Goal: Task Accomplishment & Management: Complete application form

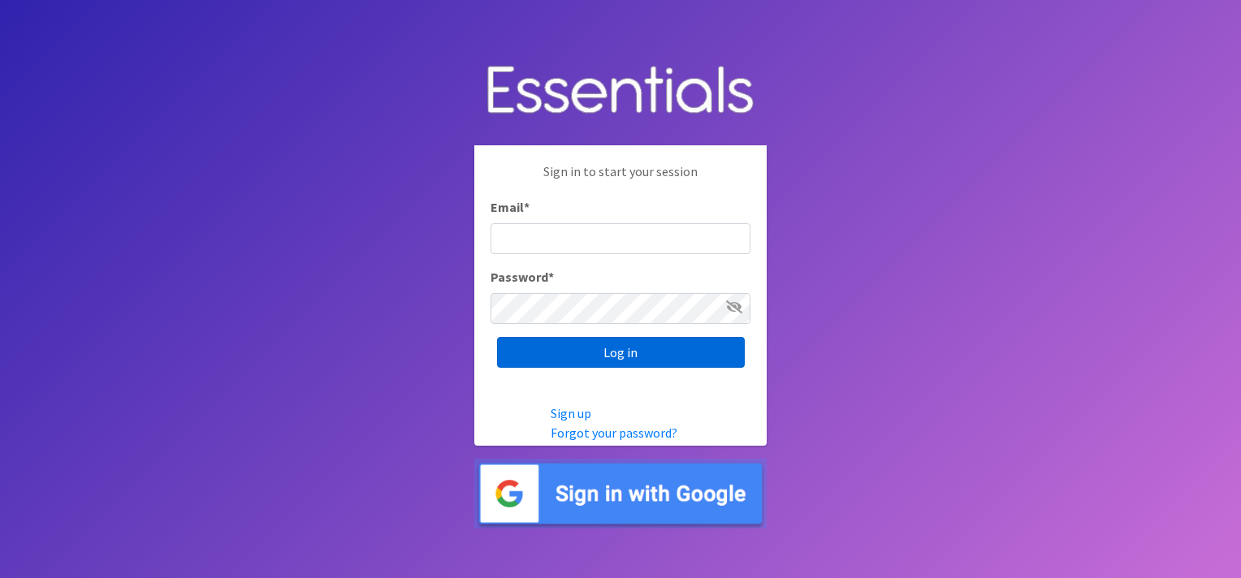
type input "[PERSON_NAME][EMAIL_ADDRESS][DOMAIN_NAME]"
click at [633, 339] on input "Log in" at bounding box center [621, 352] width 248 height 31
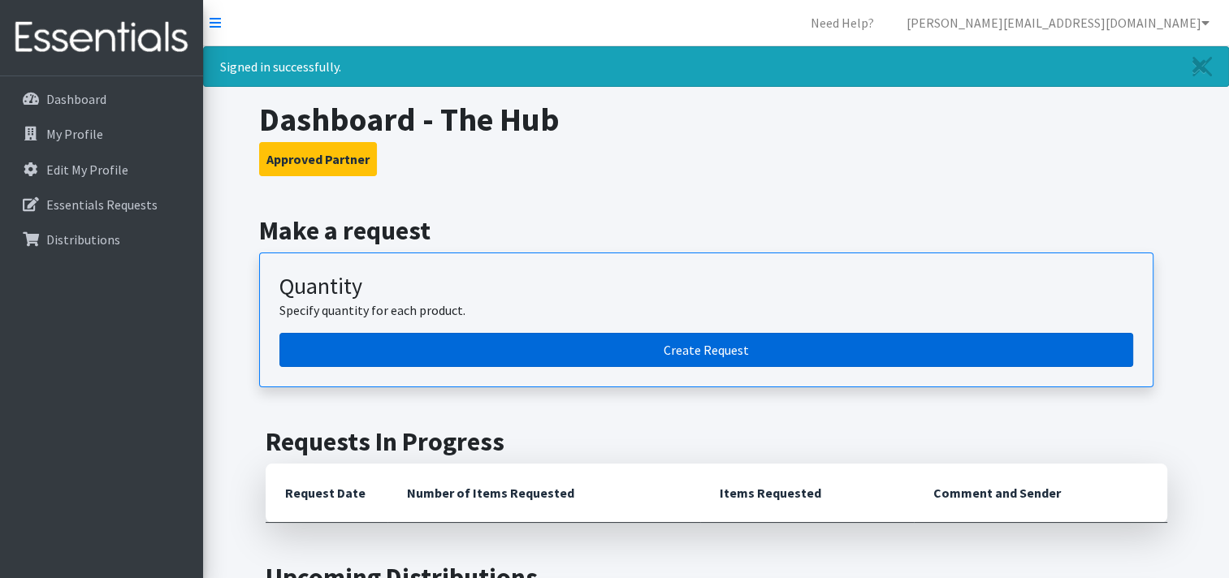
click at [685, 354] on link "Create Request" at bounding box center [705, 350] width 853 height 34
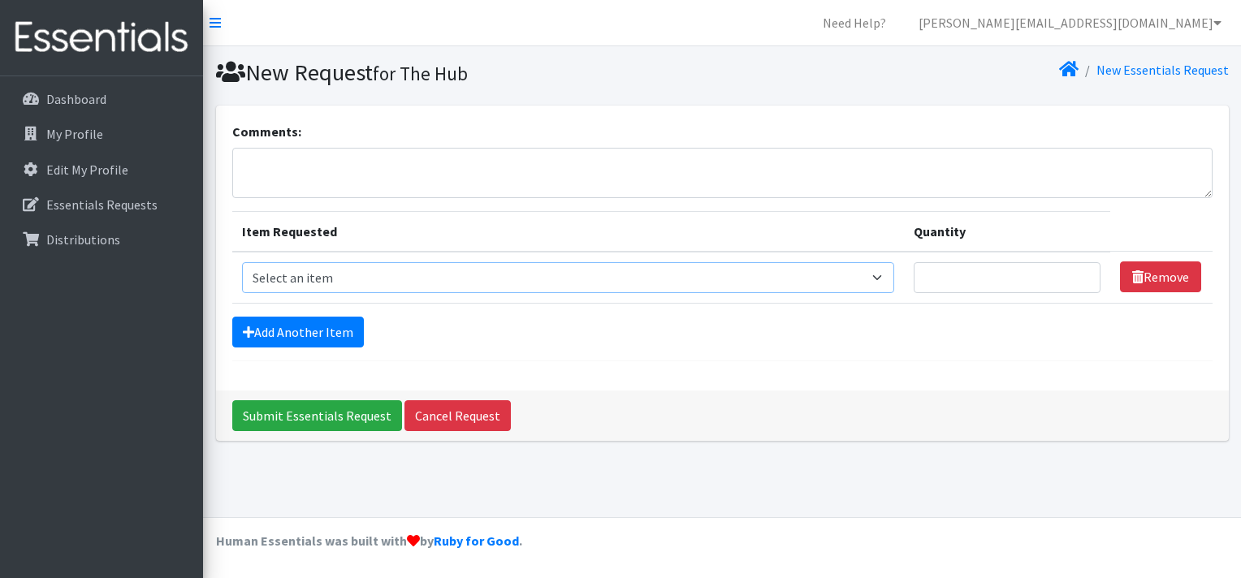
click at [396, 287] on select "Select an item Cleanse: Bar soap Clothing: Socks (list the # of pairs of socks …" at bounding box center [568, 277] width 653 height 31
select select "15546"
click at [242, 262] on select "Select an item Cleanse: Bar soap Clothing: Socks (list the # of pairs of socks …" at bounding box center [568, 277] width 653 height 31
click at [928, 270] on input "Quantity" at bounding box center [1006, 277] width 187 height 31
type input "20"
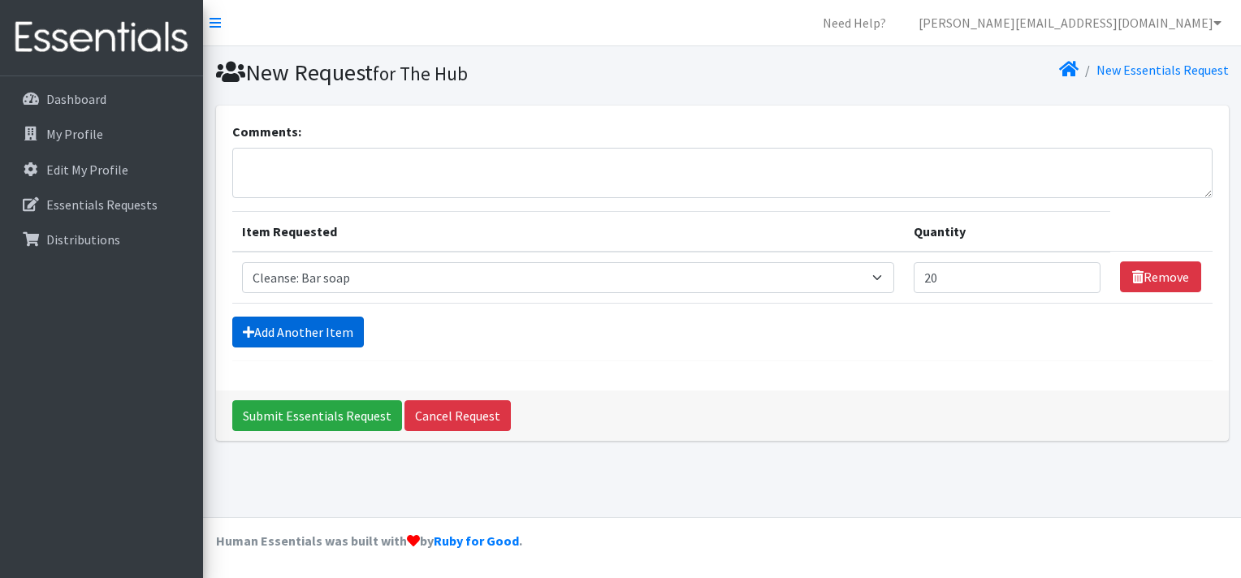
click at [318, 341] on link "Add Another Item" at bounding box center [298, 332] width 132 height 31
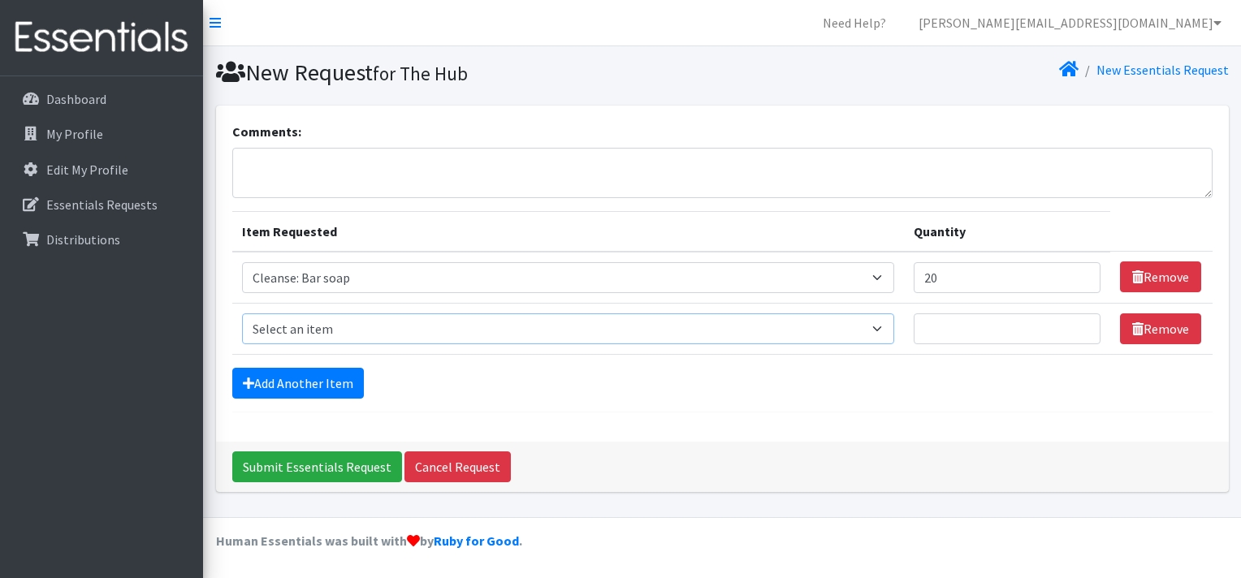
click at [316, 331] on select "Select an item Cleanse: Bar soap Clothing: Socks (list the # of pairs of socks …" at bounding box center [568, 328] width 653 height 31
select select "15549"
click at [242, 313] on select "Select an item Cleanse: Bar soap Clothing: Socks (list the # of pairs of socks …" at bounding box center [568, 328] width 653 height 31
click at [957, 340] on input "Quantity" at bounding box center [1006, 328] width 187 height 31
type input "10"
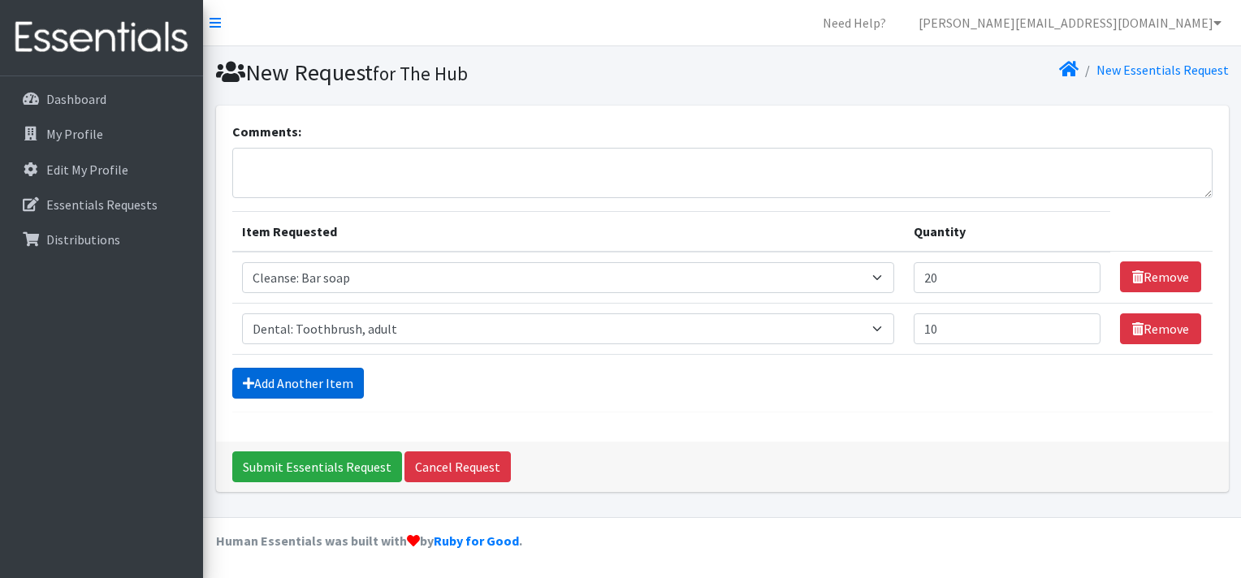
click at [255, 380] on link "Add Another Item" at bounding box center [298, 383] width 132 height 31
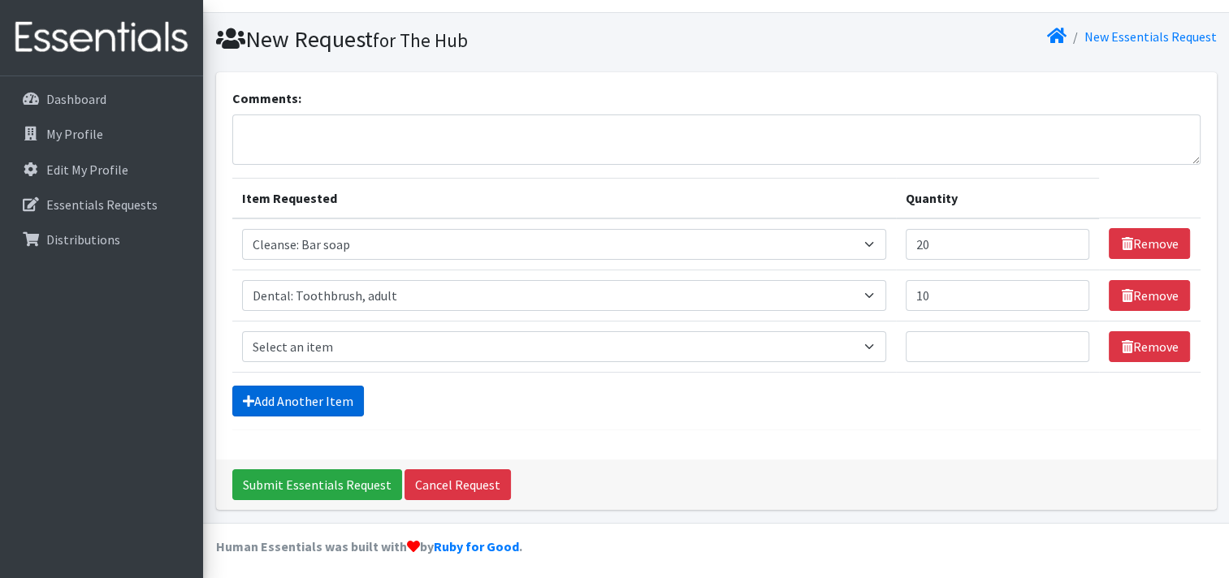
scroll to position [36, 0]
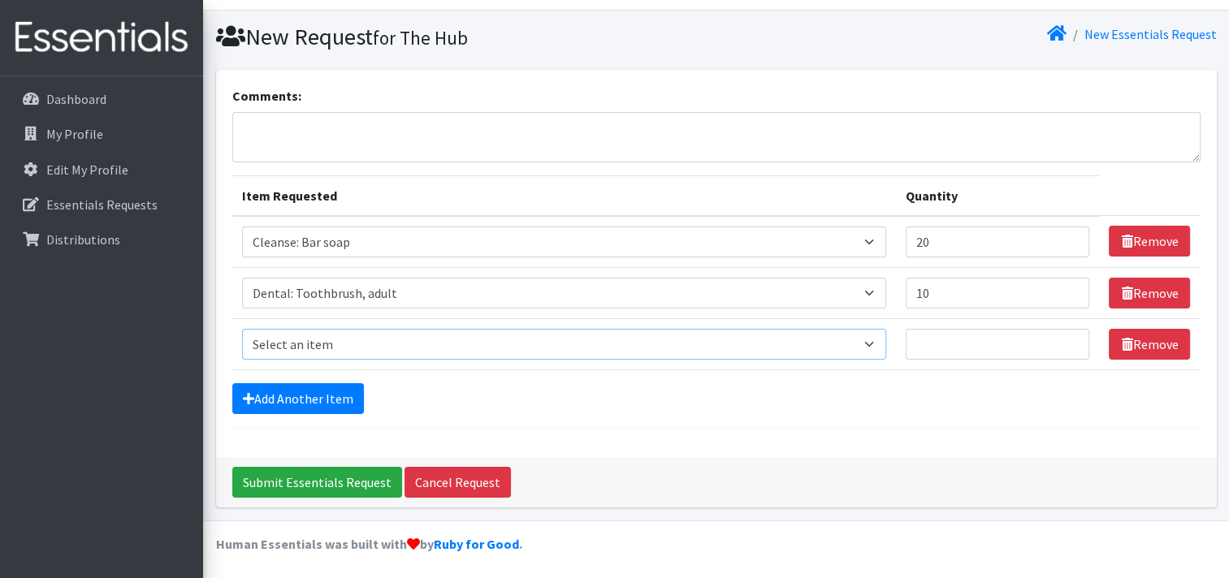
click at [325, 352] on select "Select an item Cleanse: Bar soap Clothing: Socks (list the # of pairs of socks …" at bounding box center [564, 344] width 644 height 31
select select "12032"
click at [242, 329] on select "Select an item Cleanse: Bar soap Clothing: Socks (list the # of pairs of socks …" at bounding box center [564, 344] width 644 height 31
click at [916, 334] on input "Quantity" at bounding box center [997, 344] width 184 height 31
type input "1"
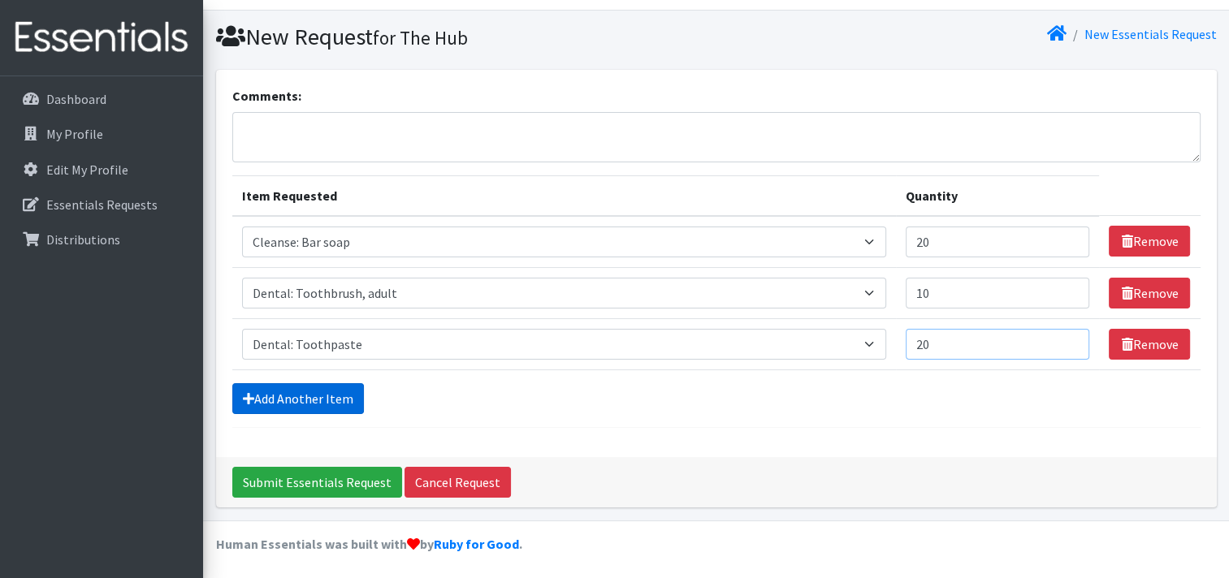
type input "20"
click at [283, 398] on link "Add Another Item" at bounding box center [298, 398] width 132 height 31
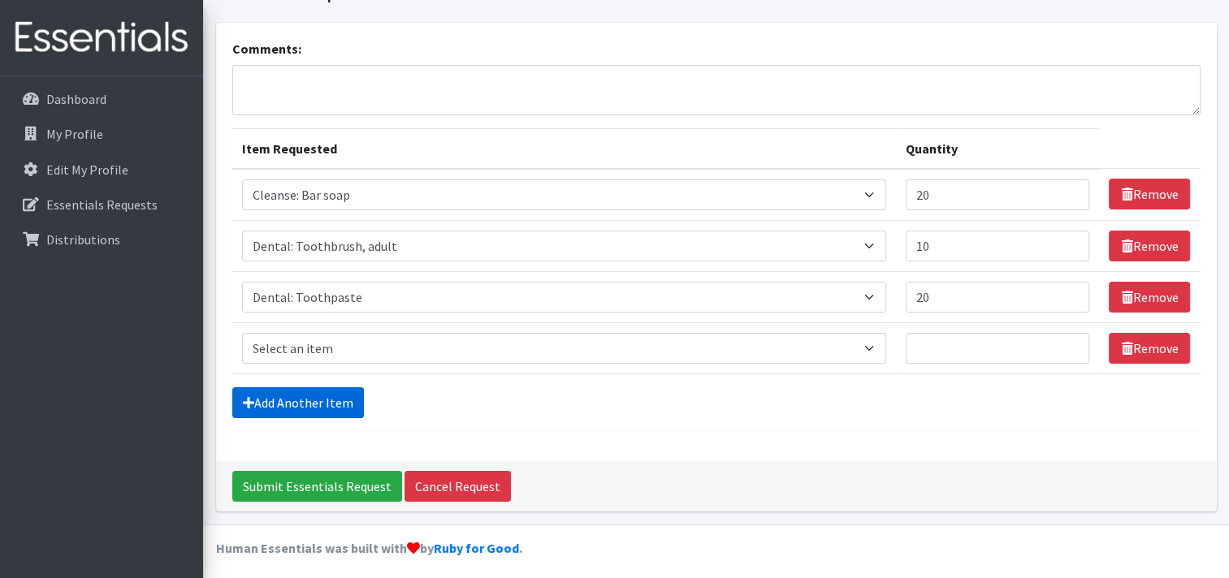
scroll to position [88, 0]
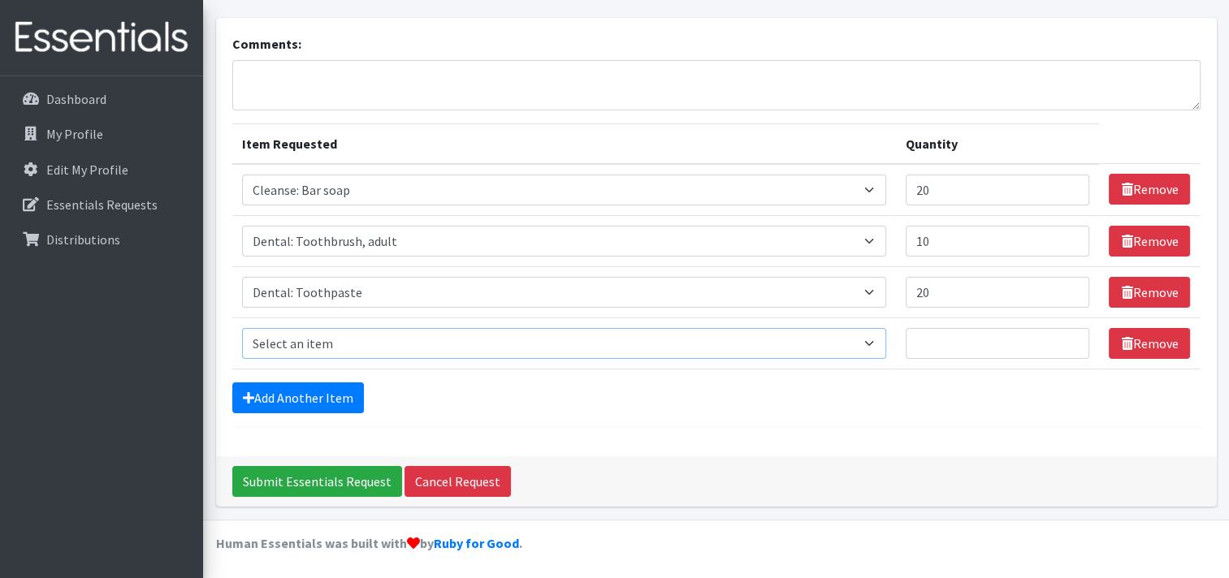
click at [592, 342] on select "Select an item Cleanse: Bar soap Clothing: Socks (list the # of pairs of socks …" at bounding box center [564, 343] width 644 height 31
select select "12011"
click at [242, 328] on select "Select an item Cleanse: Bar soap Clothing: Socks (list the # of pairs of socks …" at bounding box center [564, 343] width 644 height 31
click at [919, 344] on input "Quantity" at bounding box center [997, 343] width 184 height 31
type input "20"
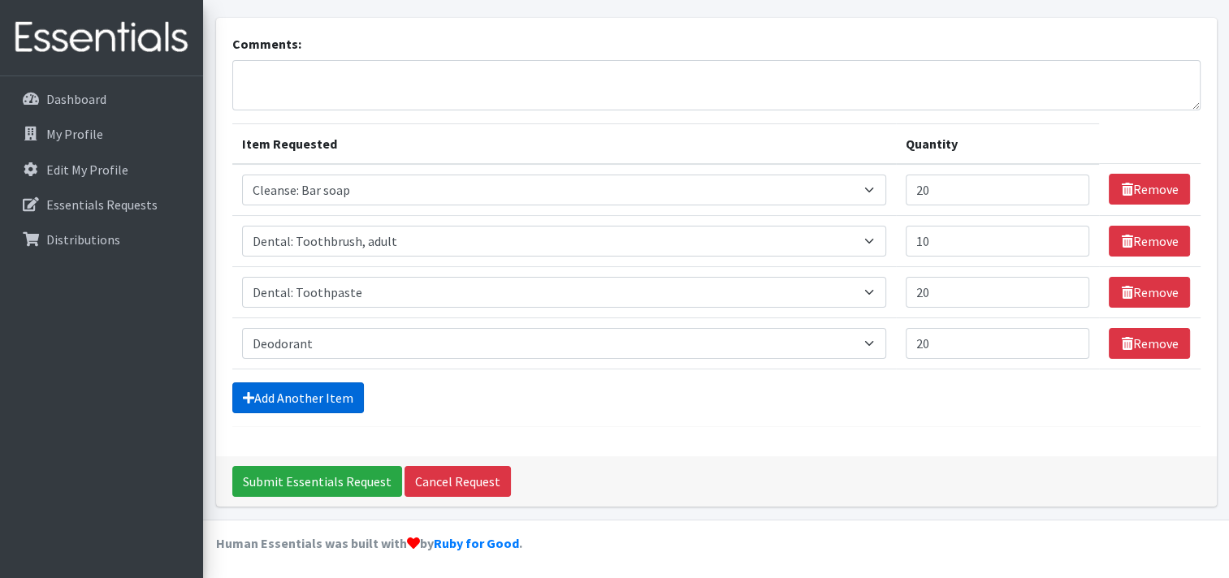
click at [327, 404] on link "Add Another Item" at bounding box center [298, 397] width 132 height 31
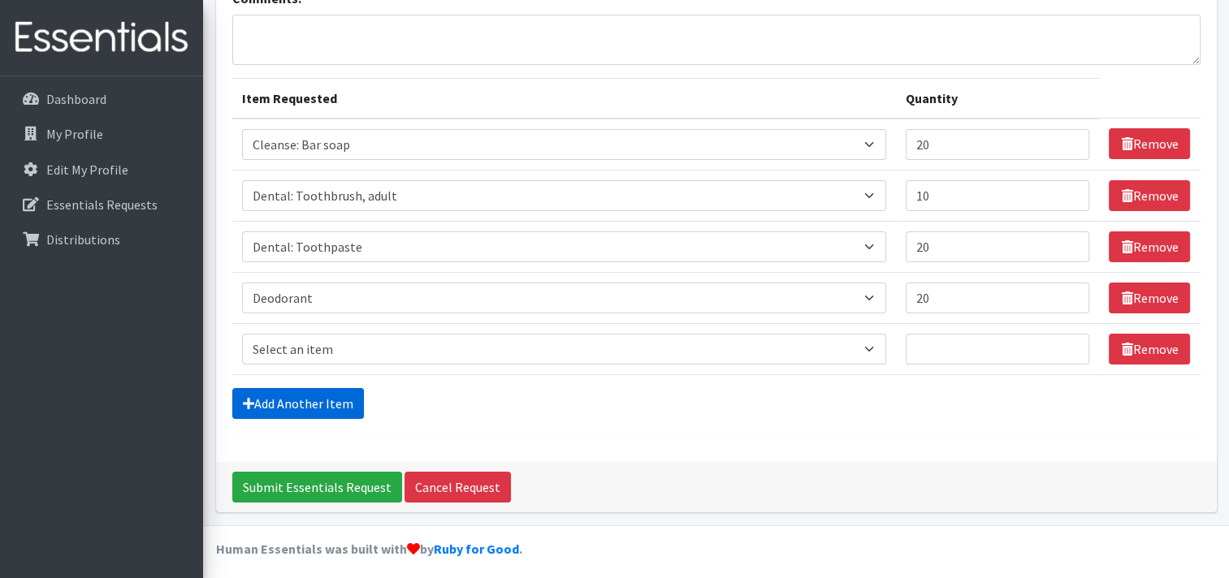
scroll to position [138, 0]
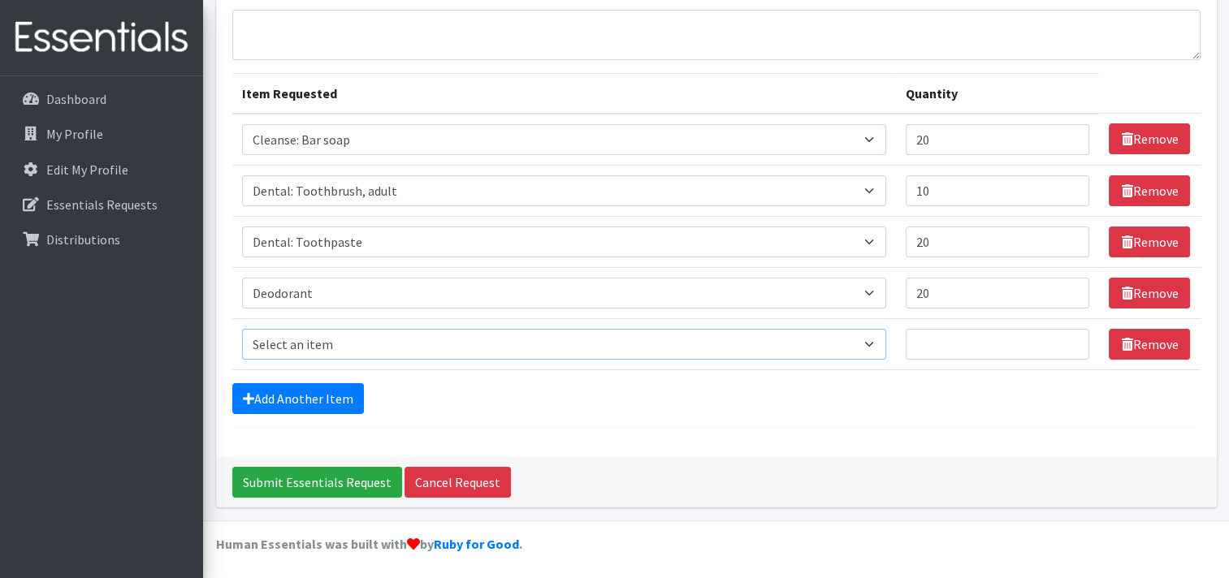
click at [328, 341] on select "Select an item Cleanse: Bar soap Clothing: Socks (list the # of pairs of socks …" at bounding box center [564, 344] width 644 height 31
select select "15542"
click at [242, 329] on select "Select an item Cleanse: Bar soap Clothing: Socks (list the # of pairs of socks …" at bounding box center [564, 344] width 644 height 31
click at [913, 342] on input "Quantity" at bounding box center [997, 344] width 184 height 31
type input "10"
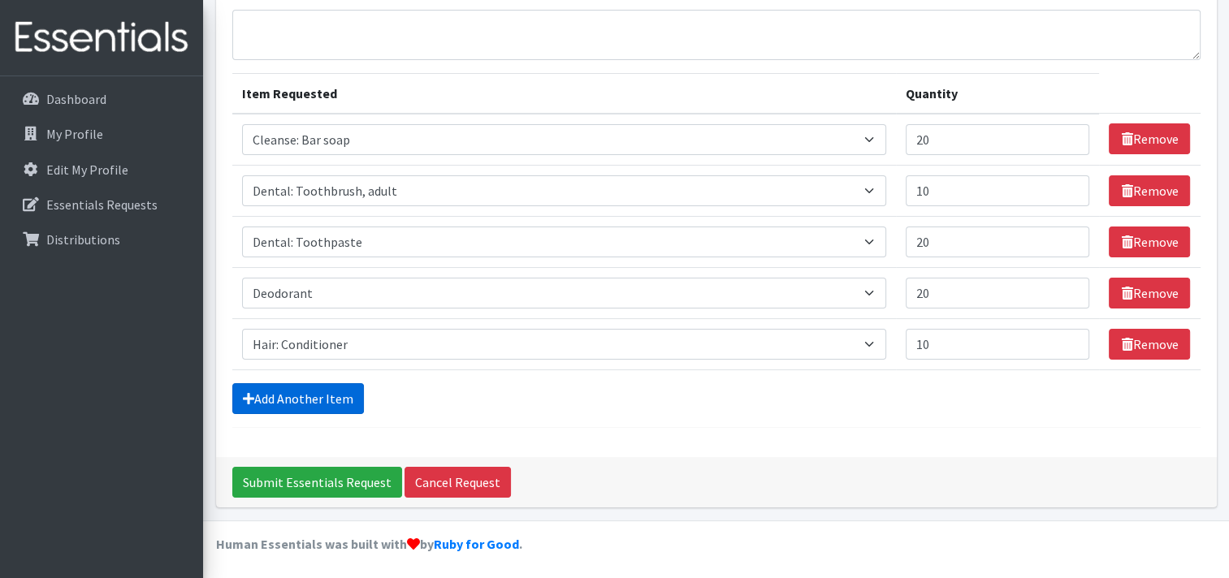
click at [292, 387] on link "Add Another Item" at bounding box center [298, 398] width 132 height 31
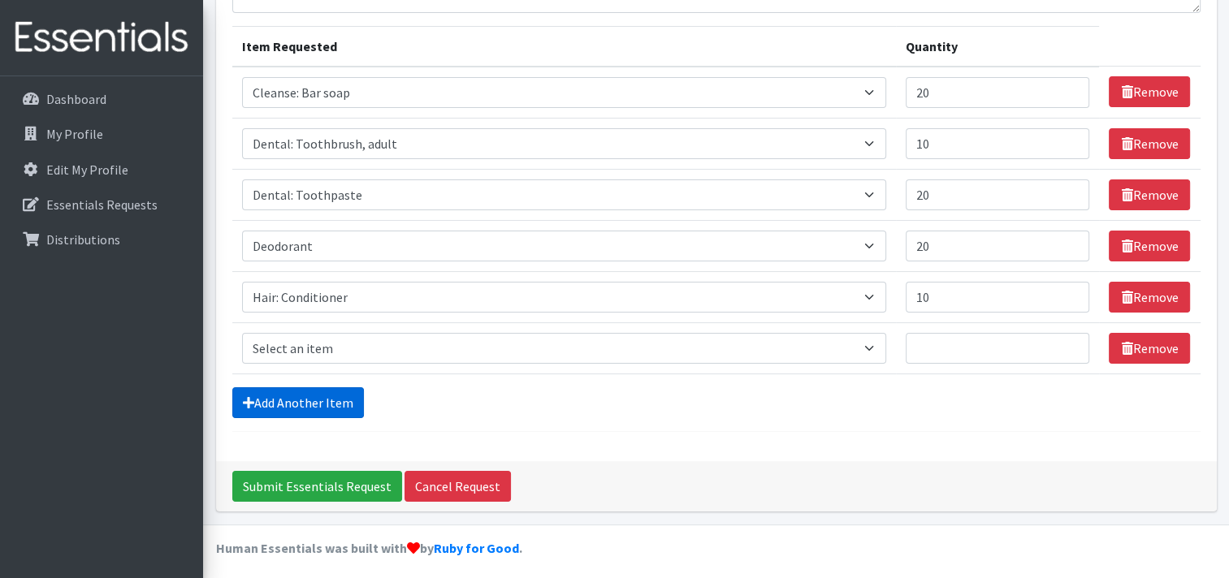
scroll to position [189, 0]
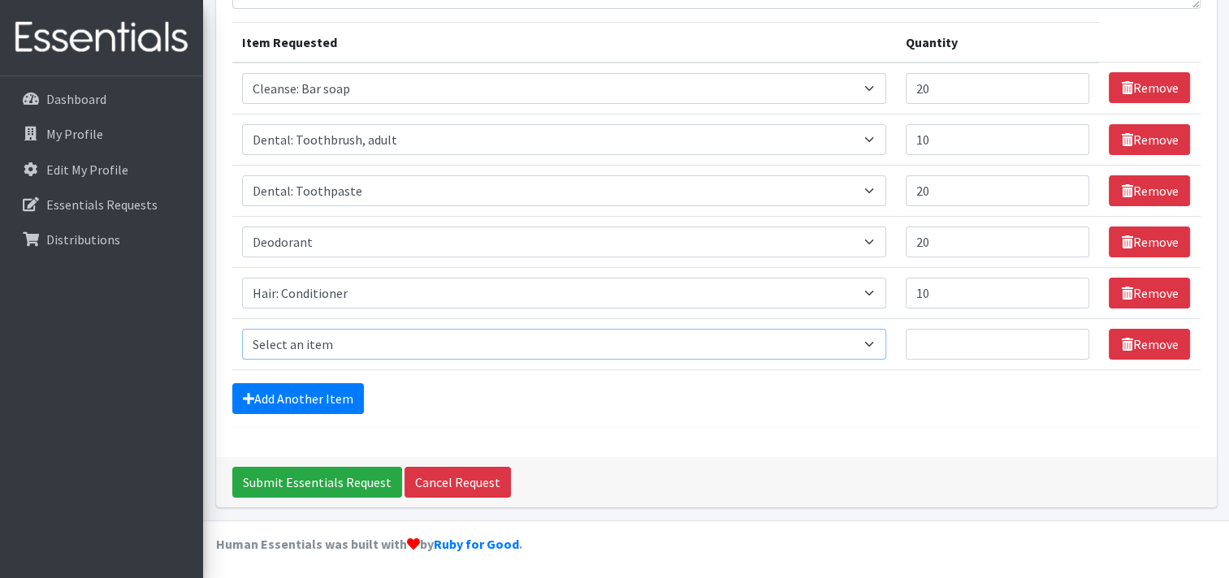
click at [292, 338] on select "Select an item Cleanse: Bar soap Clothing: Socks (list the # of pairs of socks …" at bounding box center [564, 344] width 644 height 31
select select "15544"
click at [242, 329] on select "Select an item Cleanse: Bar soap Clothing: Socks (list the # of pairs of socks …" at bounding box center [564, 344] width 644 height 31
click at [929, 349] on input "Quantity" at bounding box center [997, 344] width 184 height 31
type input "10"
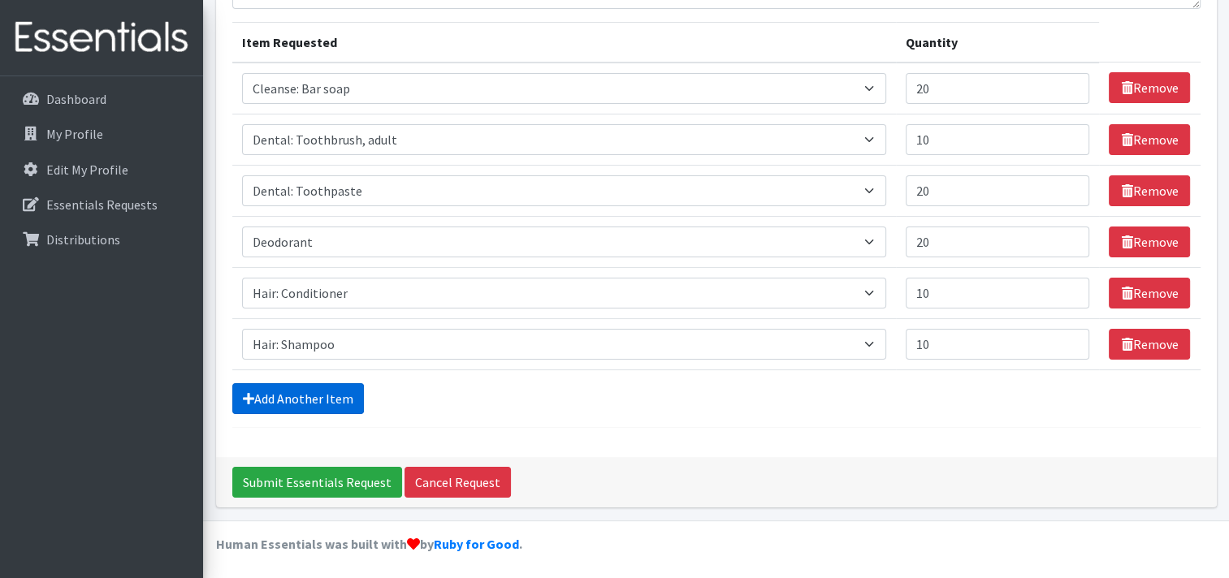
click at [307, 397] on link "Add Another Item" at bounding box center [298, 398] width 132 height 31
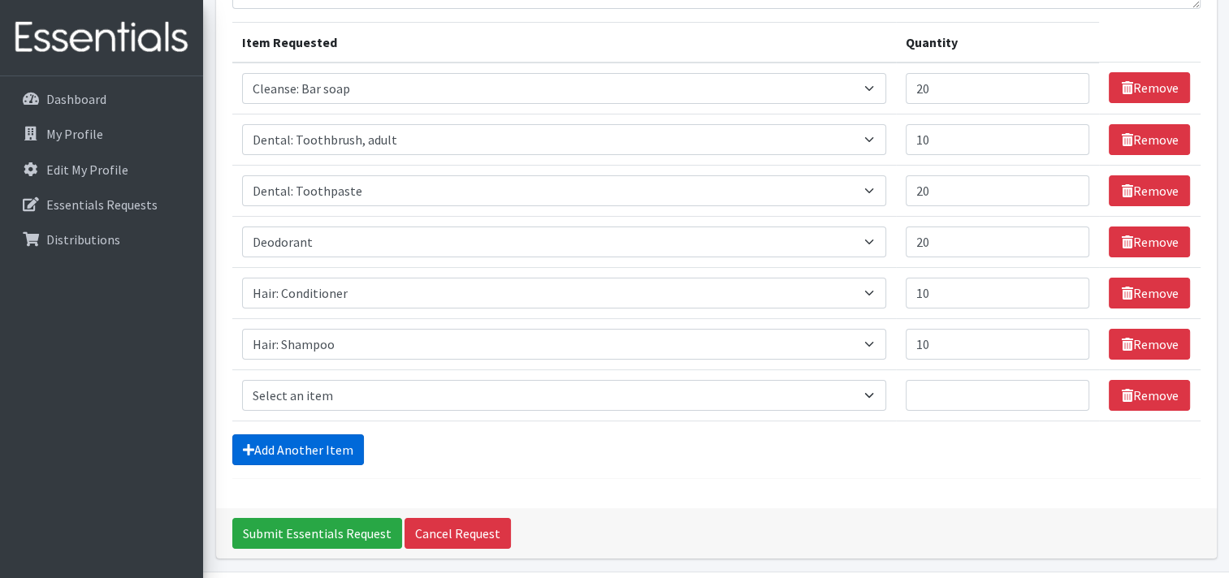
scroll to position [240, 0]
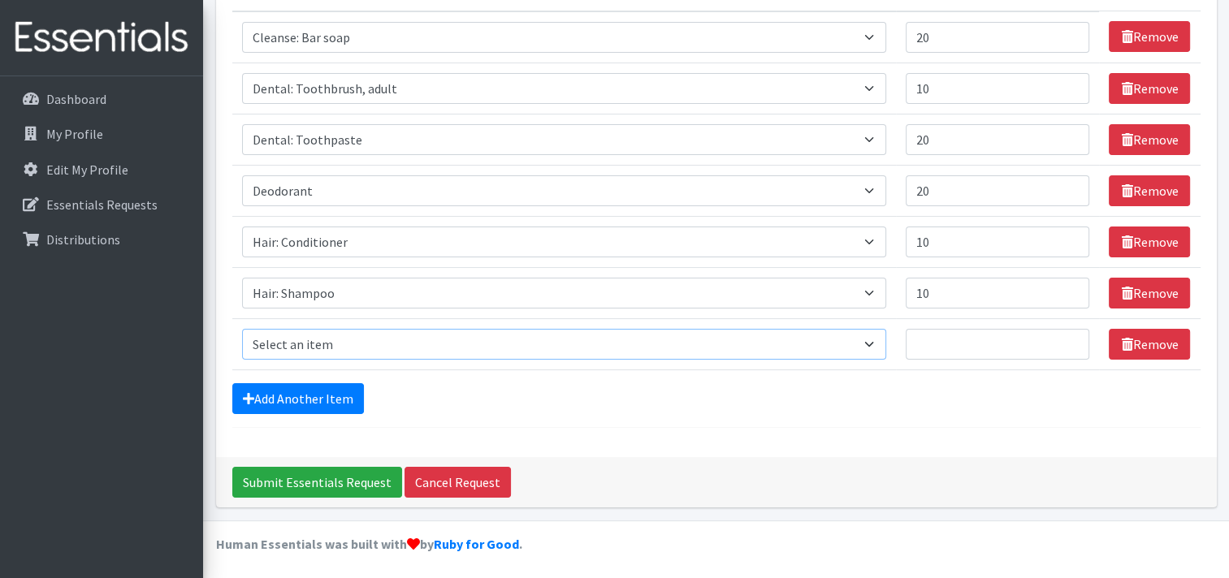
click at [326, 339] on select "Select an item Cleanse: Bar soap Clothing: Socks (list the # of pairs of socks …" at bounding box center [564, 344] width 644 height 31
select select "15545"
click at [242, 329] on select "Select an item Cleanse: Bar soap Clothing: Socks (list the # of pairs of socks …" at bounding box center [564, 344] width 644 height 31
click at [905, 348] on input "Quantity" at bounding box center [997, 344] width 184 height 31
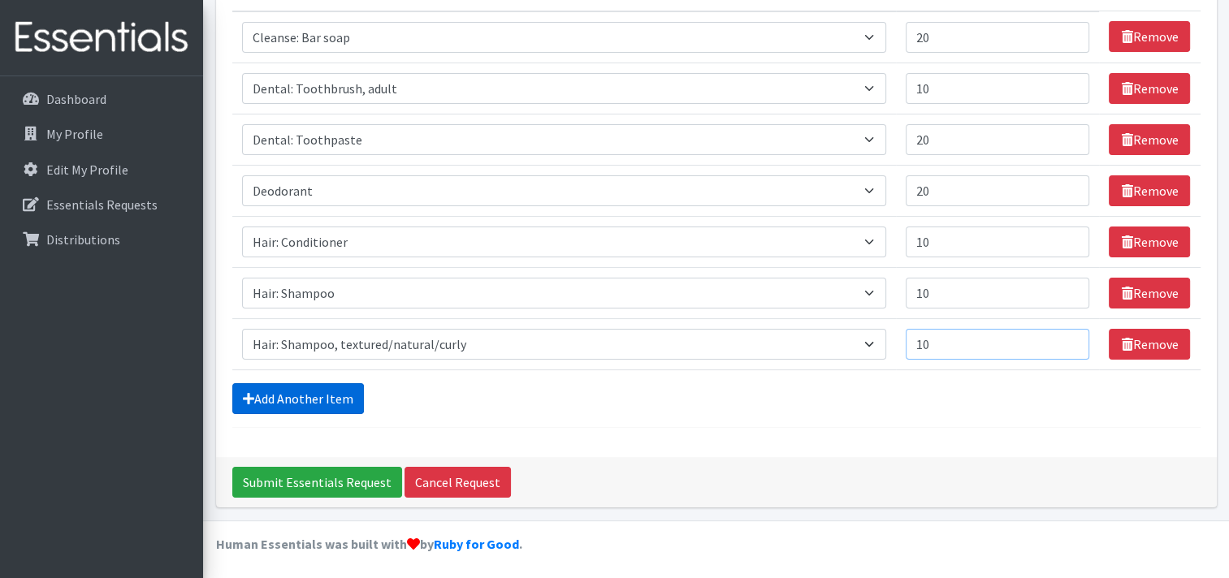
type input "10"
click at [316, 385] on link "Add Another Item" at bounding box center [298, 398] width 132 height 31
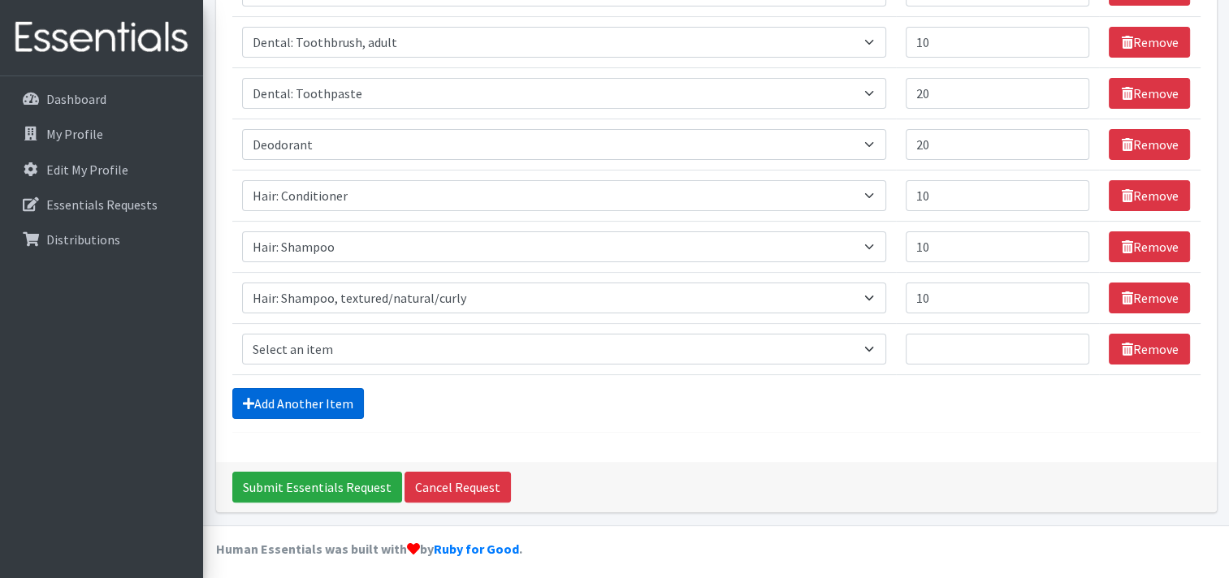
scroll to position [292, 0]
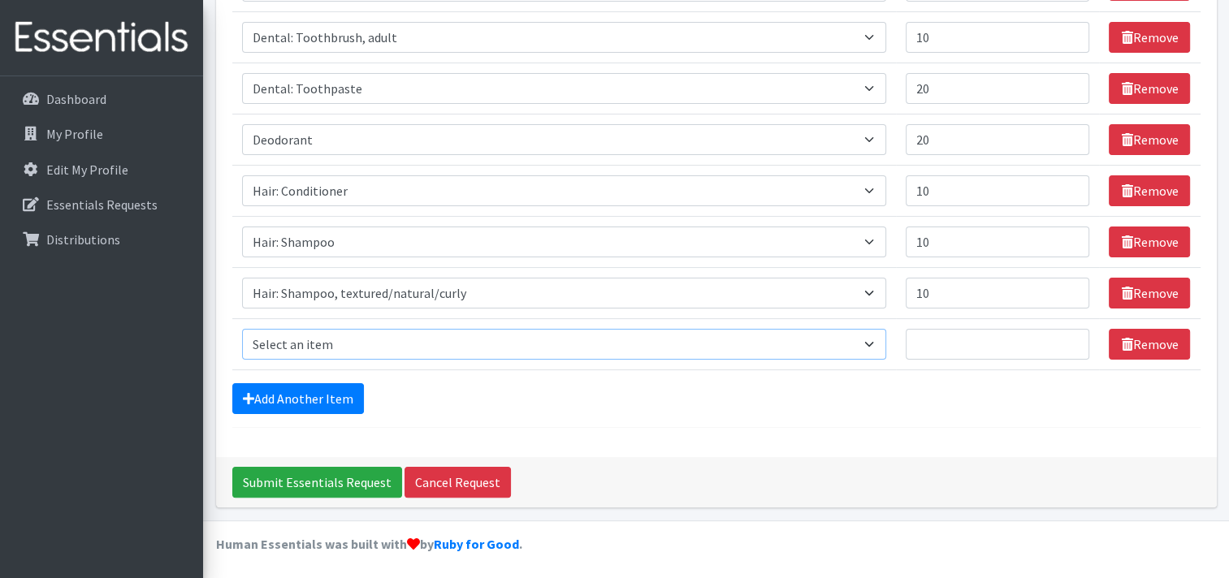
click at [309, 339] on select "Select an item Cleanse: Bar soap Clothing: Socks (list the # of pairs of socks …" at bounding box center [564, 344] width 644 height 31
select select "12838"
click at [242, 329] on select "Select an item Cleanse: Bar soap Clothing: Socks (list the # of pairs of socks …" at bounding box center [564, 344] width 644 height 31
click at [928, 354] on input "Quantity" at bounding box center [997, 344] width 184 height 31
type input "10"
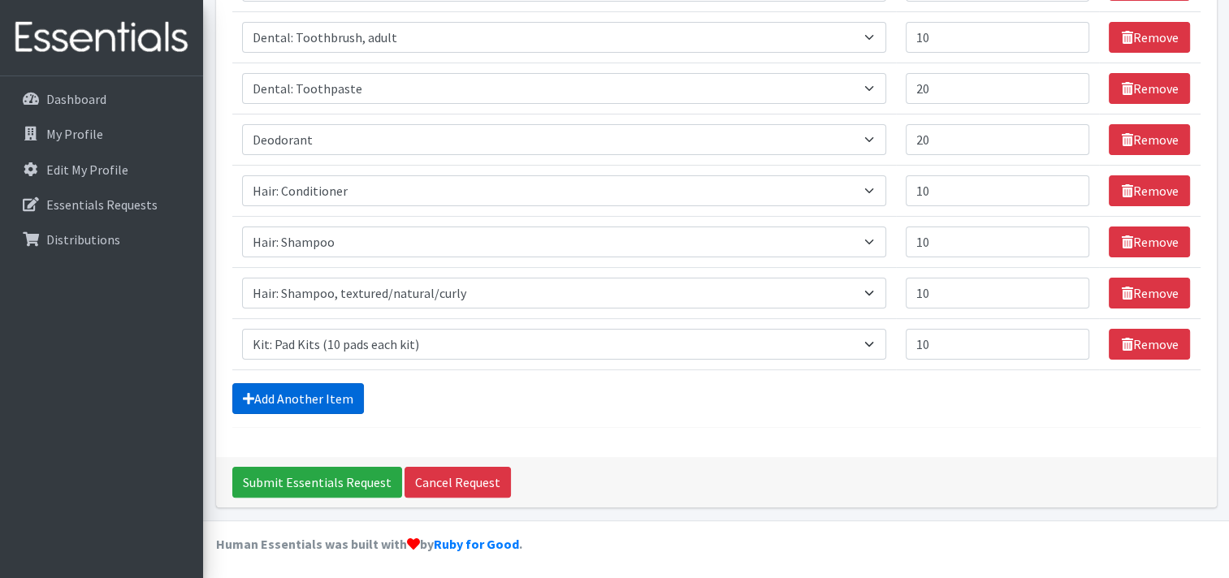
click at [266, 387] on link "Add Another Item" at bounding box center [298, 398] width 132 height 31
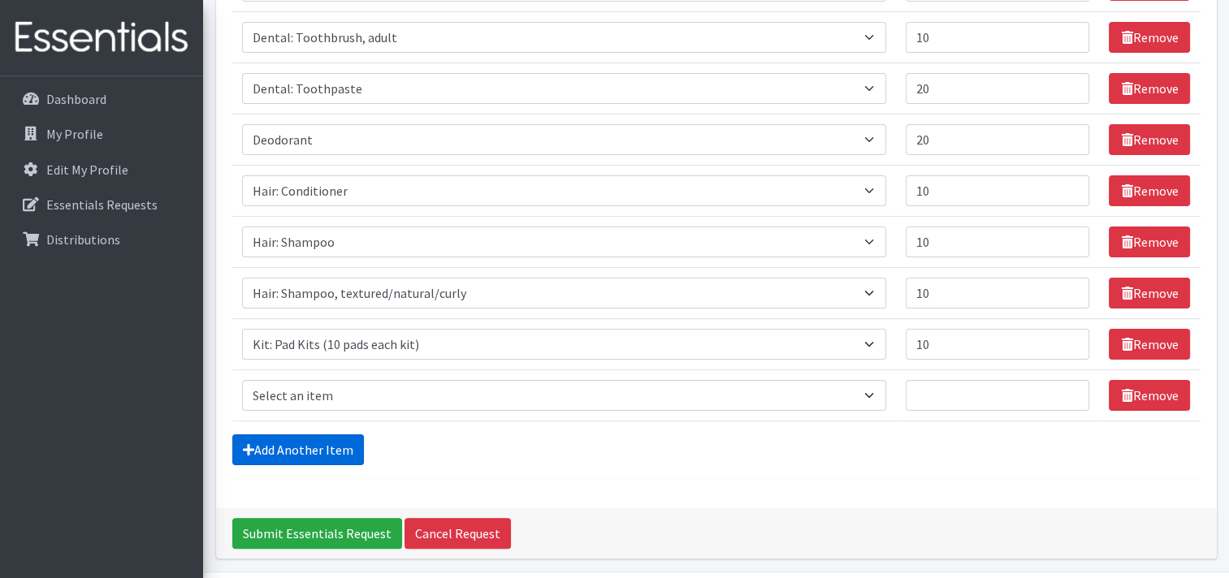
scroll to position [342, 0]
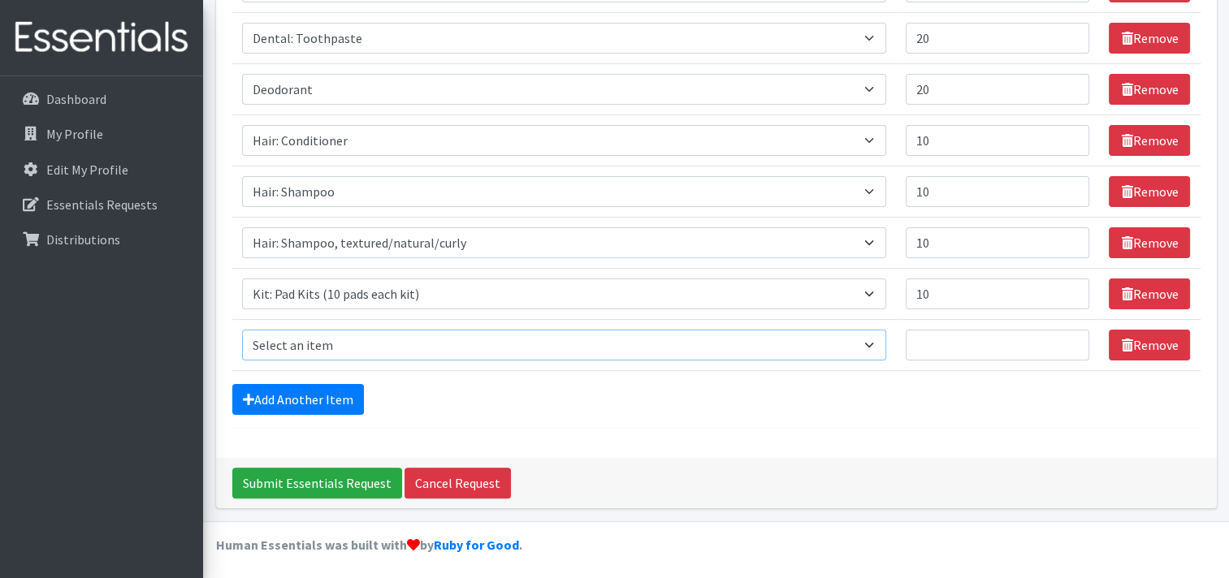
click at [294, 340] on select "Select an item Cleanse: Bar soap Clothing: Socks (list the # of pairs of socks …" at bounding box center [564, 345] width 644 height 31
select select "12333"
click at [242, 330] on select "Select an item Cleanse: Bar soap Clothing: Socks (list the # of pairs of socks …" at bounding box center [564, 345] width 644 height 31
click at [909, 346] on input "Quantity" at bounding box center [997, 345] width 184 height 31
type input "20"
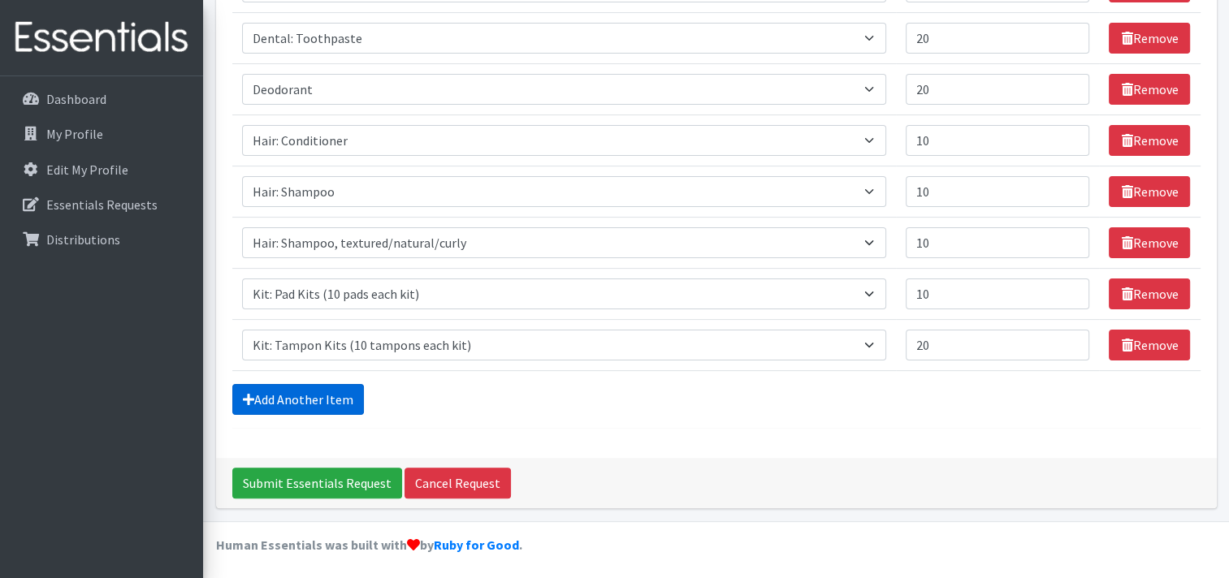
click at [297, 389] on link "Add Another Item" at bounding box center [298, 399] width 132 height 31
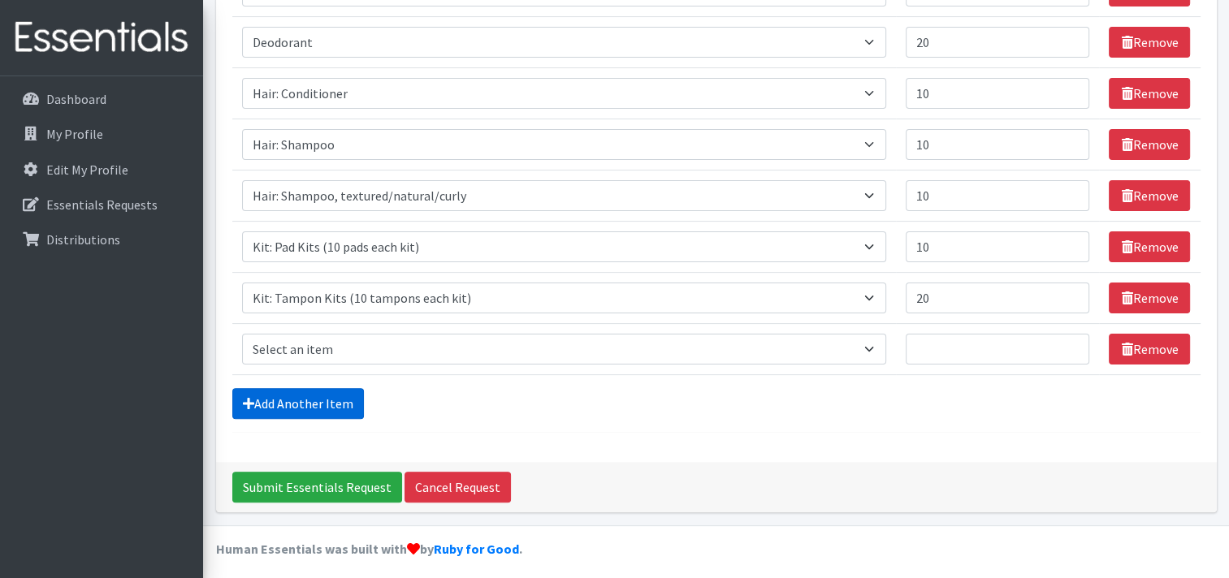
scroll to position [393, 0]
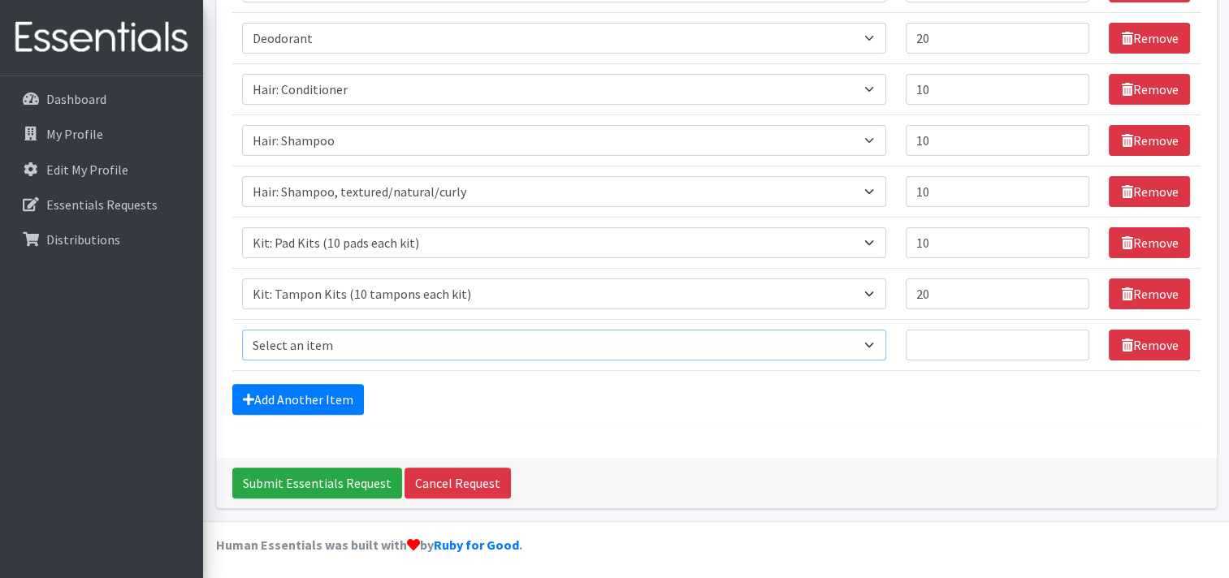
click at [309, 343] on select "Select an item Cleanse: Bar soap Clothing: Socks (list the # of pairs of socks …" at bounding box center [564, 345] width 644 height 31
click at [868, 447] on div "Comments: Item Requested Quantity Item Requested Select an item Cleanse: Bar so…" at bounding box center [716, 85] width 1000 height 745
click at [1138, 349] on link "Remove" at bounding box center [1148, 345] width 81 height 31
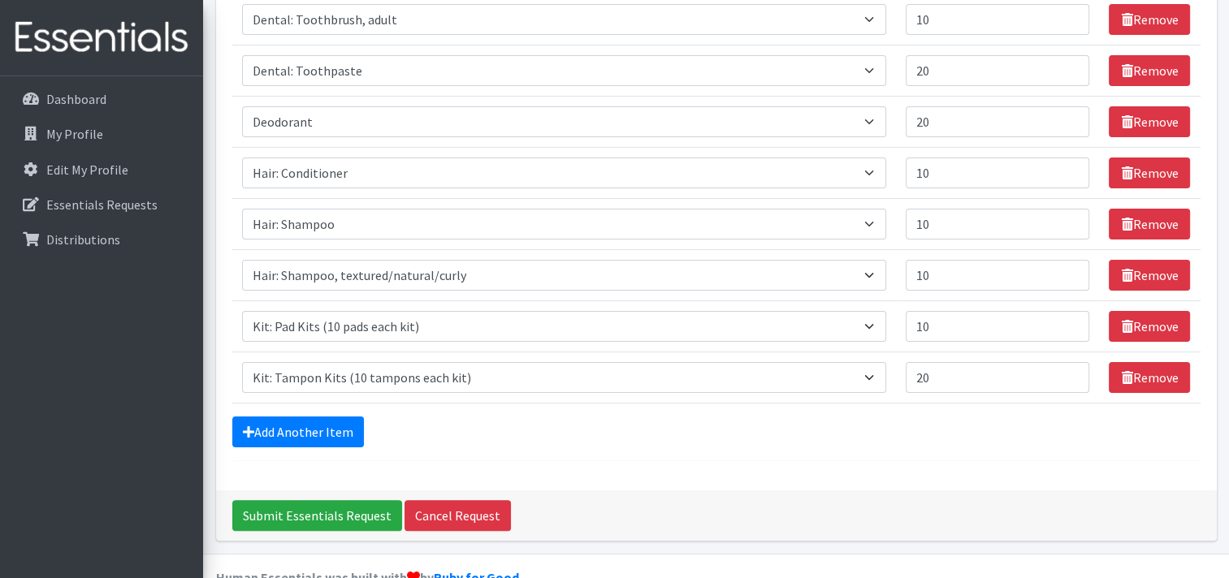
scroll to position [342, 0]
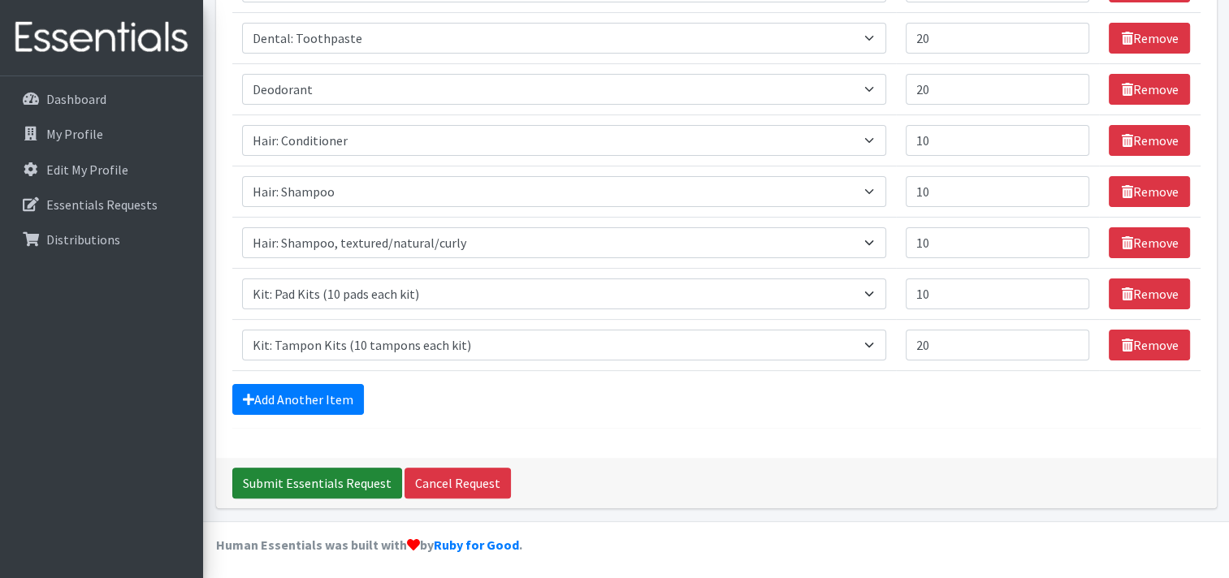
click at [324, 477] on input "Submit Essentials Request" at bounding box center [317, 483] width 170 height 31
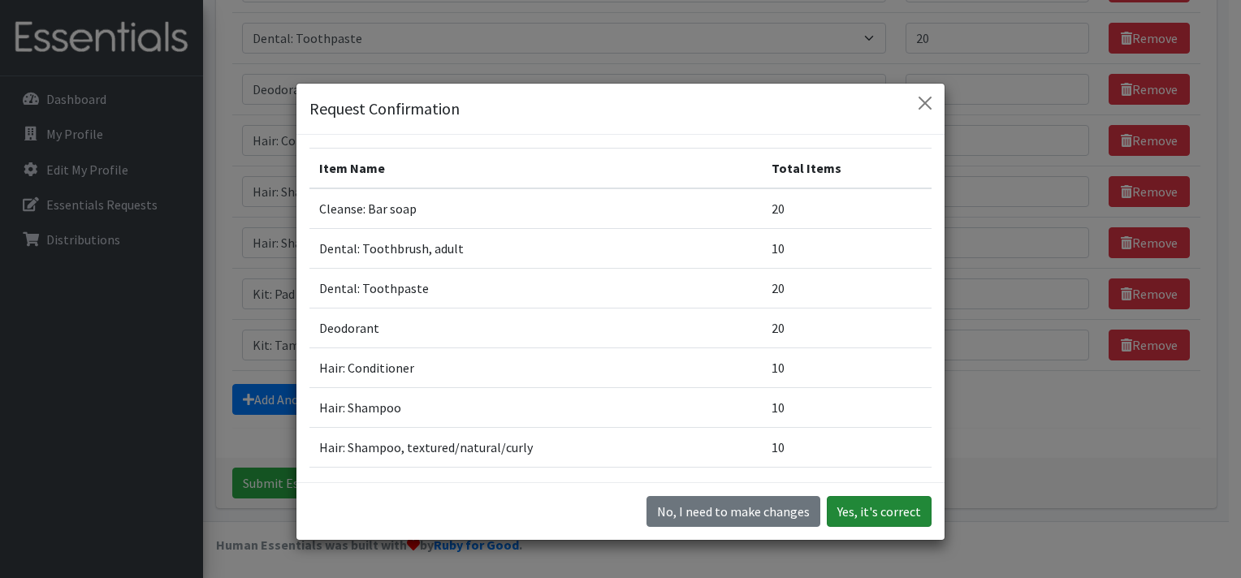
click at [872, 514] on button "Yes, it's correct" at bounding box center [879, 511] width 105 height 31
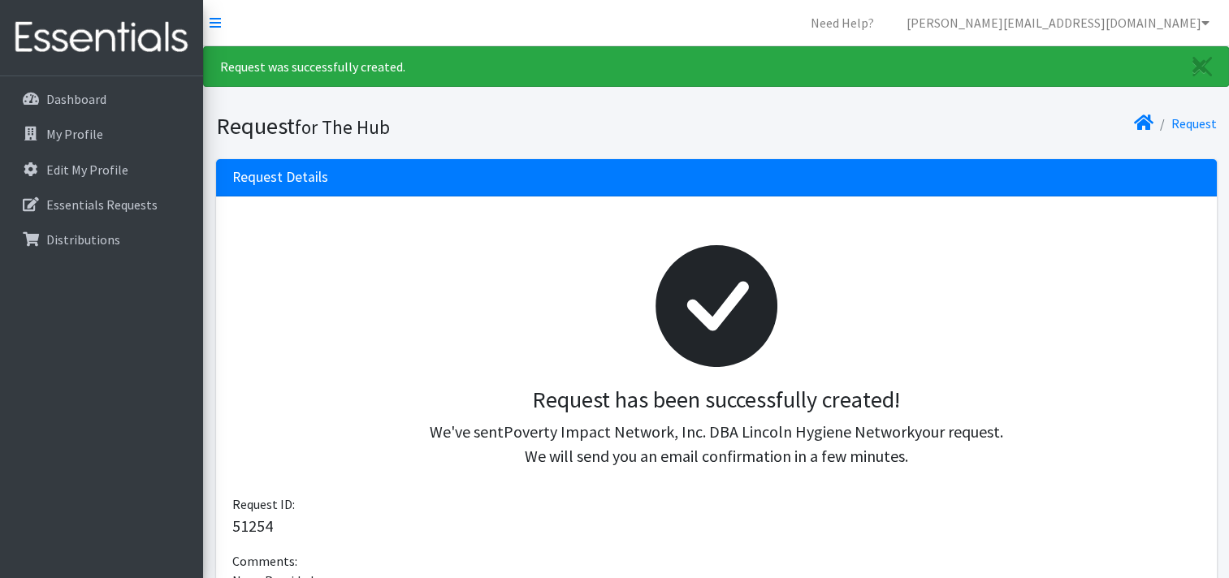
click at [867, 127] on div "Request" at bounding box center [969, 126] width 507 height 28
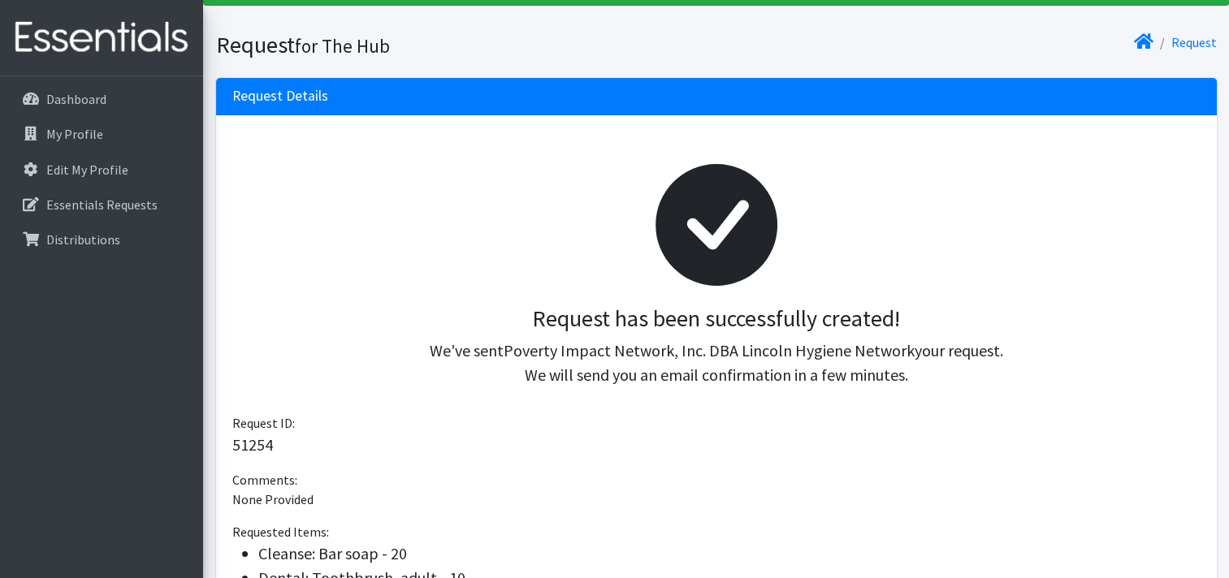
scroll to position [162, 0]
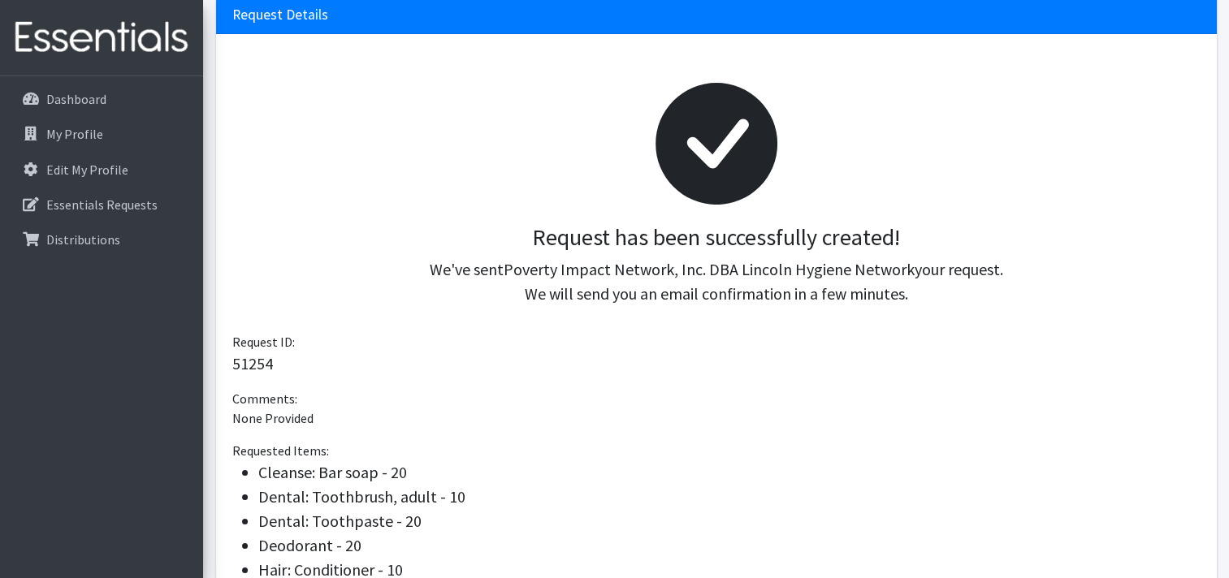
click at [942, 349] on div "Request ID: 51254" at bounding box center [716, 354] width 968 height 44
click at [840, 458] on div "Requested Items: Cleanse: Bar soap - 20 Dental: Toothbrush, adult - 10 Dental: …" at bounding box center [716, 560] width 968 height 239
